Goal: Check status: Check status

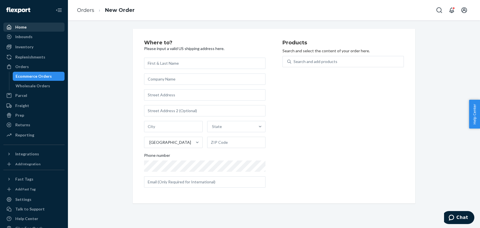
click at [47, 30] on div "Home" at bounding box center [34, 27] width 60 height 8
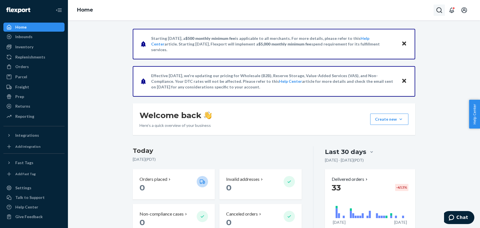
click at [434, 7] on button "Open Search Box" at bounding box center [438, 10] width 11 height 11
paste input "#6417SR"
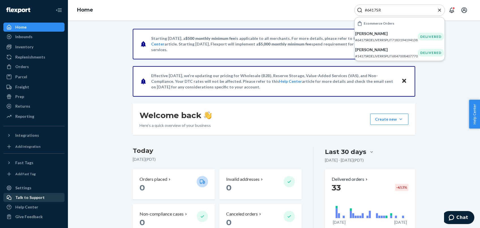
type input "#6417SR"
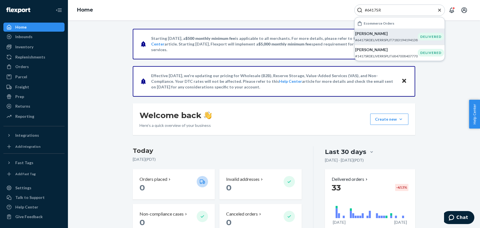
click at [405, 36] on p "[PERSON_NAME]" at bounding box center [386, 34] width 63 height 6
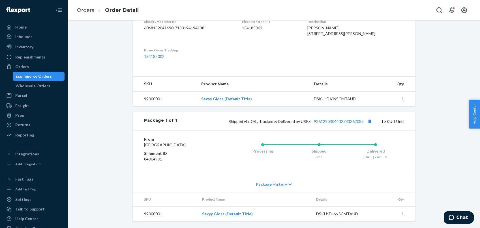
scroll to position [167, 0]
click at [338, 119] on link "9261290304432733262088" at bounding box center [339, 121] width 50 height 5
